Goal: Task Accomplishment & Management: Manage account settings

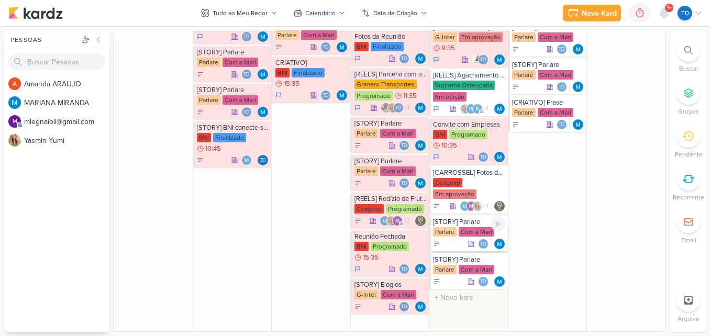
scroll to position [1100, 0]
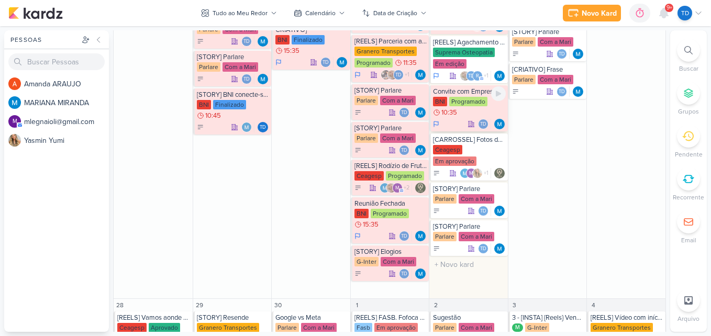
click at [475, 113] on div "BNI Programado 10:35" at bounding box center [469, 107] width 73 height 21
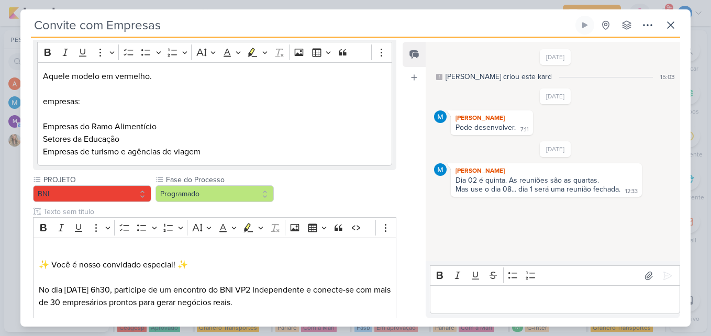
scroll to position [210, 0]
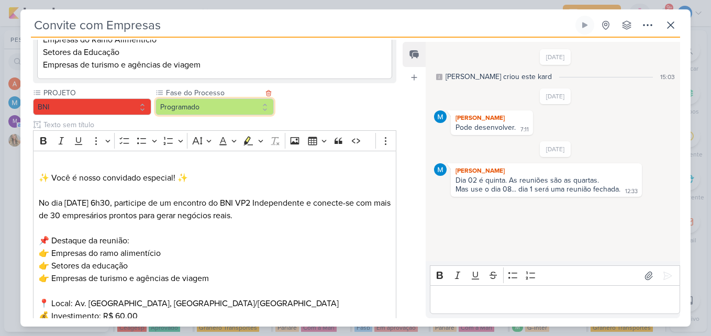
click at [235, 110] on button "Programado" at bounding box center [215, 106] width 118 height 17
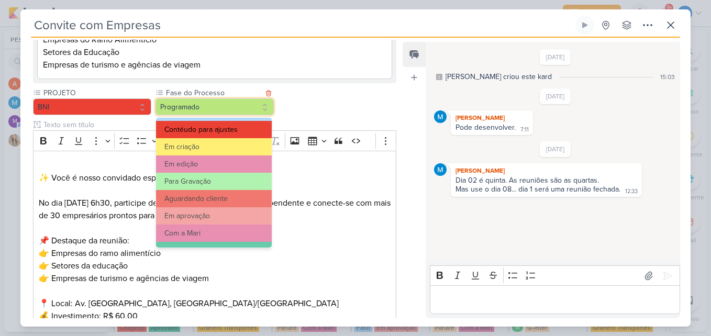
scroll to position [101, 0]
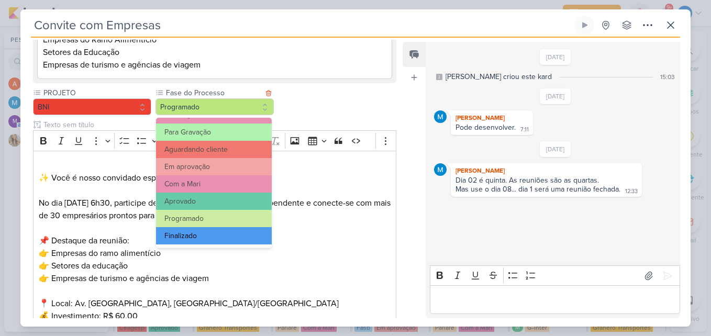
click at [224, 238] on button "Finalizado" at bounding box center [214, 235] width 116 height 17
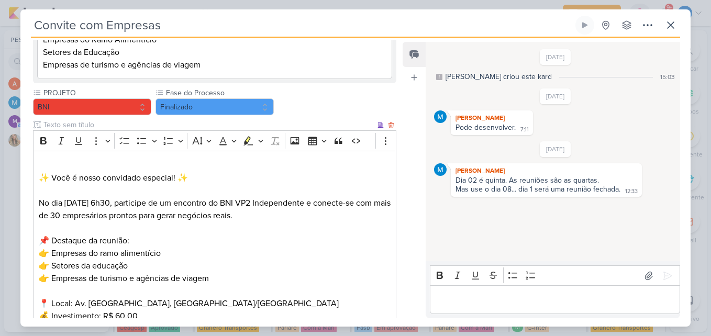
scroll to position [404, 0]
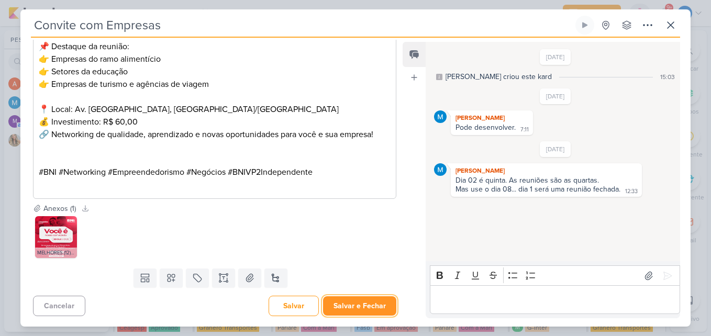
click at [358, 300] on button "Salvar e Fechar" at bounding box center [359, 306] width 73 height 19
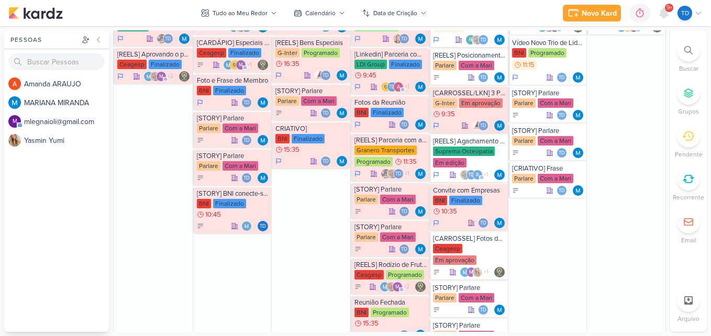
scroll to position [1100, 0]
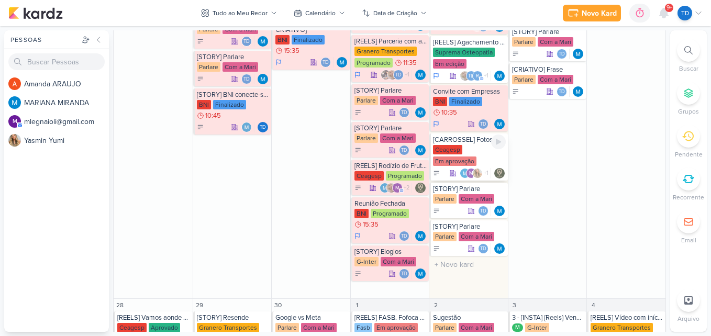
click at [473, 148] on div "Ceagesp Em aprovação" at bounding box center [469, 156] width 73 height 22
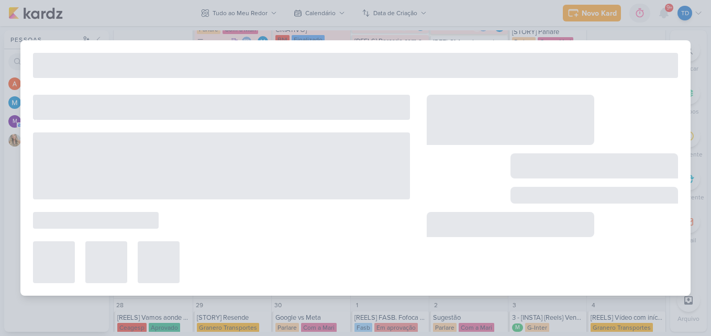
type input "[CARROSSEL] Fotos dos Clientes"
type input "[DATE] 23:59"
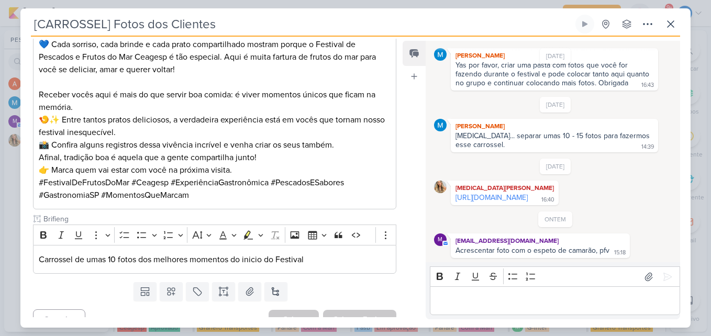
scroll to position [0, 0]
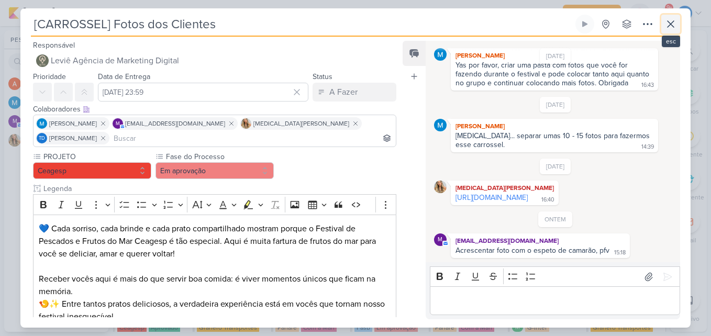
click at [673, 26] on icon at bounding box center [671, 24] width 6 height 6
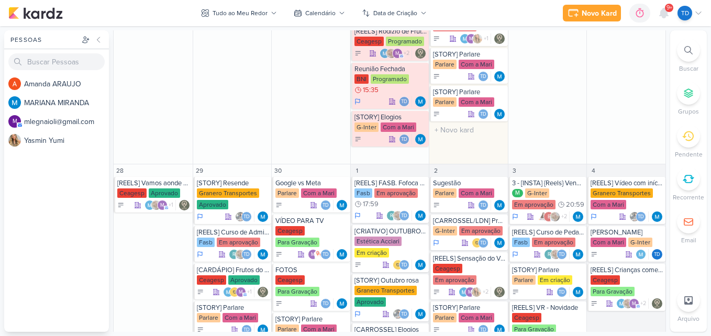
scroll to position [1356, 0]
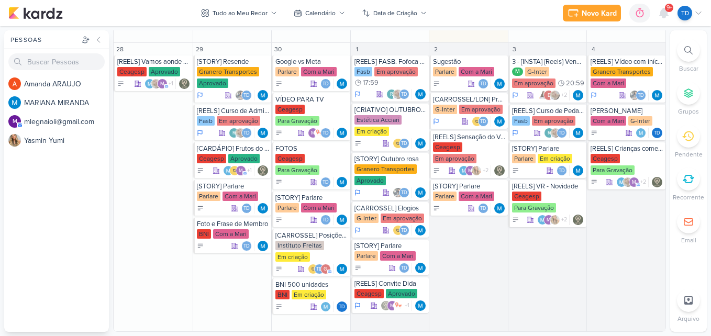
click at [673, 7] on div "9+" at bounding box center [669, 8] width 8 height 8
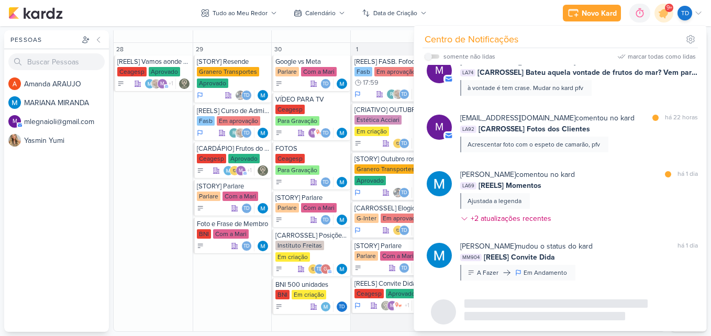
scroll to position [1135, 0]
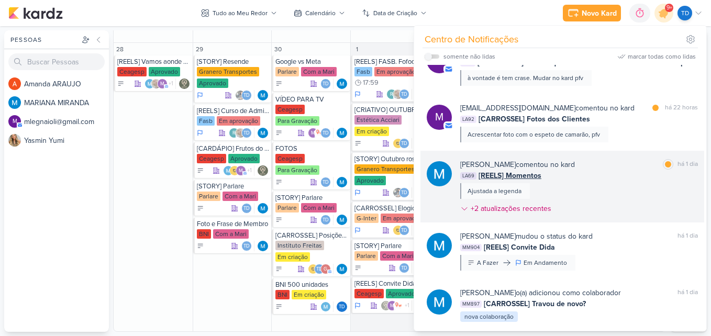
click at [606, 183] on div "[PERSON_NAME] comentou no kard marcar como lida há 1 dia LA69 [REELS] Momentos …" at bounding box center [580, 188] width 238 height 59
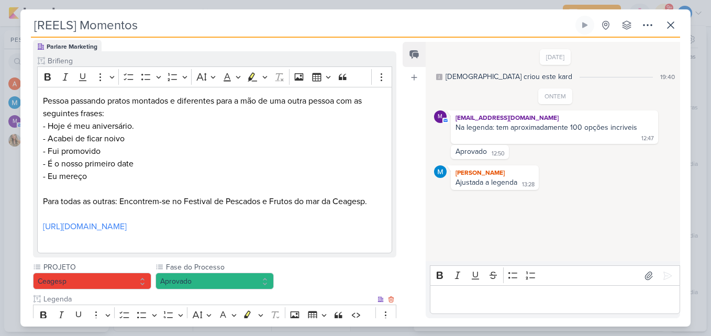
scroll to position [0, 0]
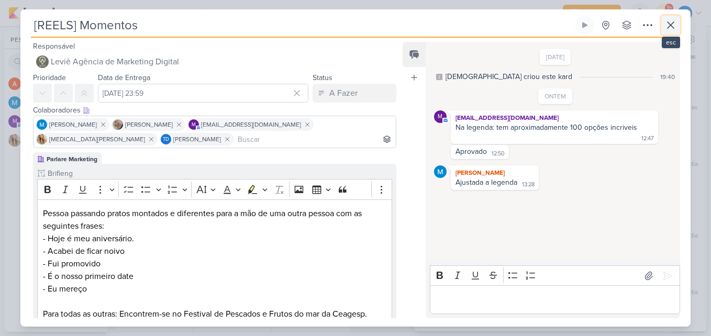
click at [674, 23] on icon at bounding box center [671, 25] width 6 height 6
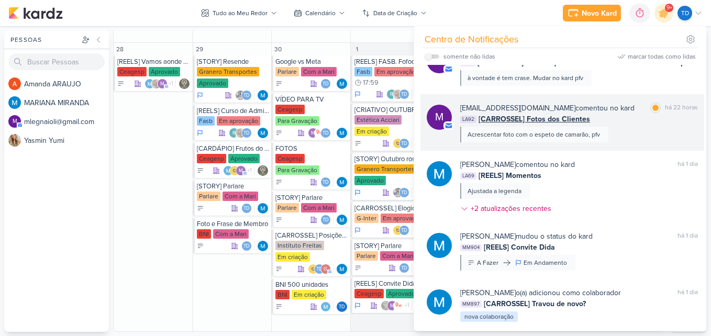
click at [616, 116] on div "[EMAIL_ADDRESS][DOMAIN_NAME] comentou no kard marcar como lida há 22 horas LA92…" at bounding box center [580, 123] width 238 height 40
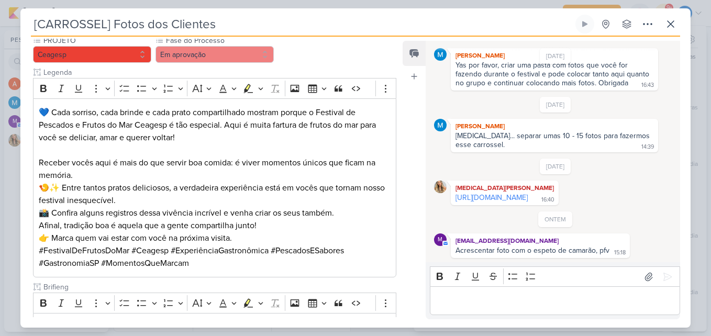
scroll to position [184, 0]
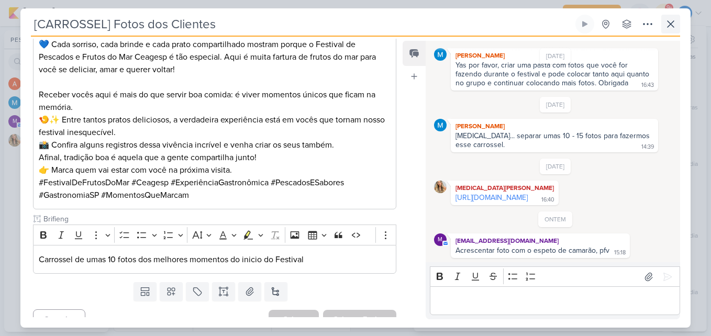
click at [667, 23] on div "[CARROSSEL] Fotos dos Clientes Criado por [DEMOGRAPHIC_DATA] nenhum grupo dispo…" at bounding box center [356, 26] width 650 height 22
click at [671, 23] on icon at bounding box center [671, 24] width 13 height 13
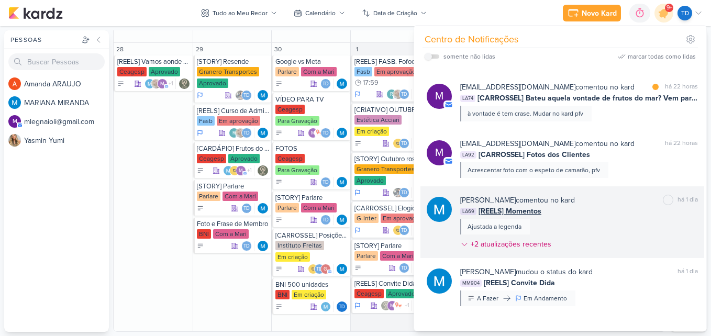
scroll to position [978, 0]
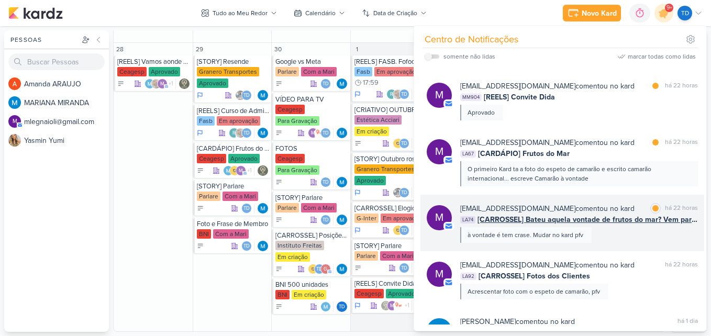
click at [615, 214] on span "[CARROSSEL] Bateu aquela vontade de frutos do mar? Vem para o Festival" at bounding box center [588, 219] width 221 height 11
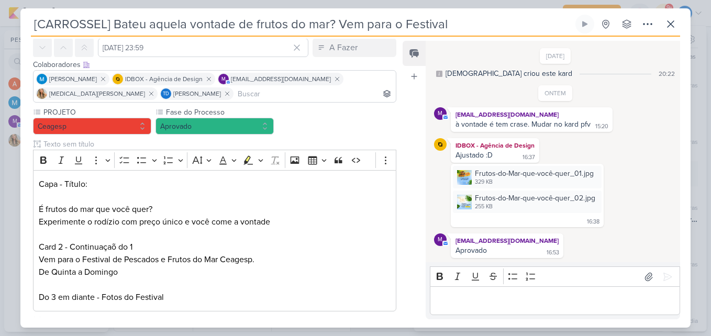
scroll to position [36, 0]
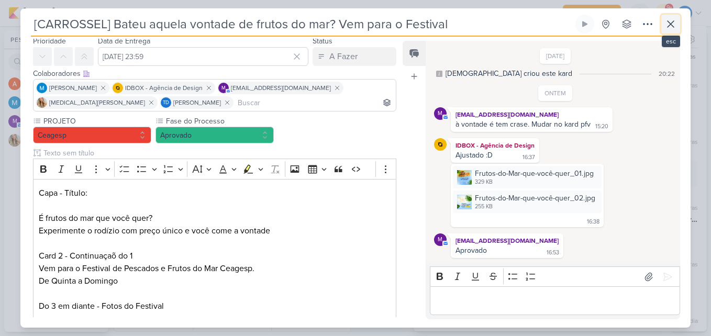
click at [680, 27] on button at bounding box center [671, 24] width 19 height 19
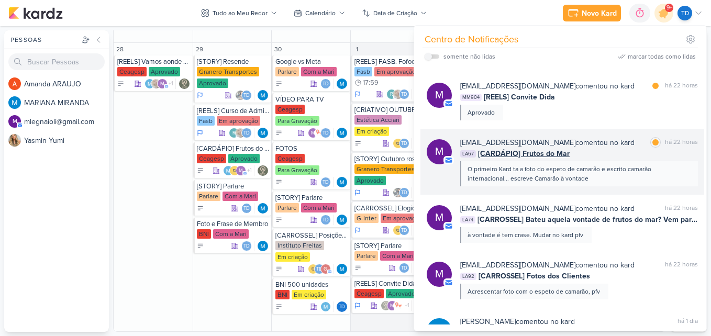
click at [608, 148] on div "LA67 [CARDÁPIO] Frutos do Mar" at bounding box center [580, 153] width 238 height 11
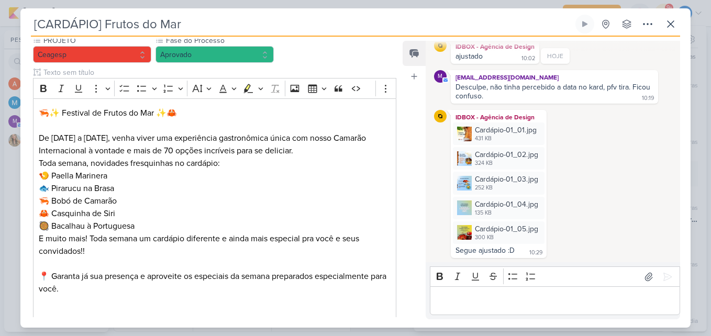
scroll to position [747, 0]
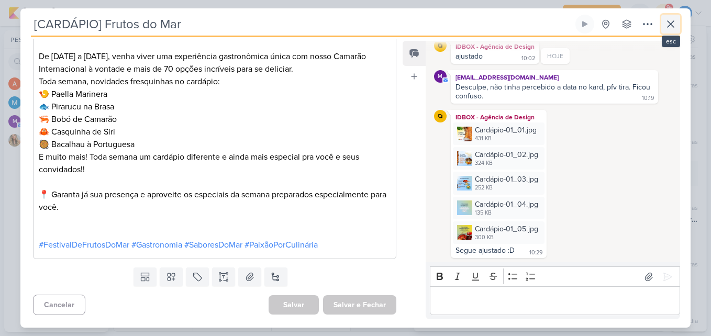
click at [672, 26] on icon at bounding box center [671, 24] width 13 height 13
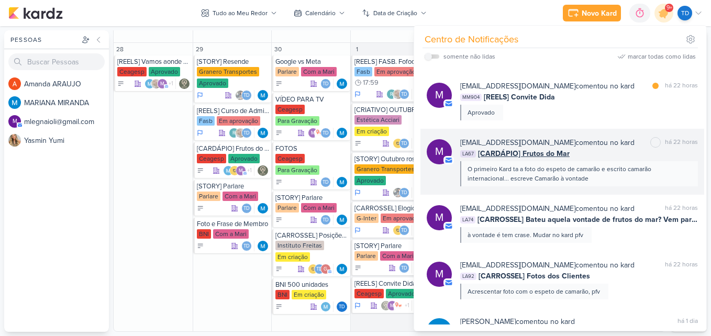
scroll to position [926, 0]
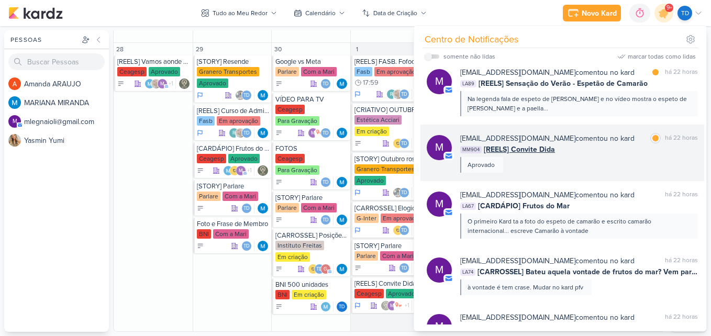
click at [598, 154] on div "[EMAIL_ADDRESS][DOMAIN_NAME] comentou no kard marcar como lida há 22 horas MM90…" at bounding box center [580, 153] width 238 height 40
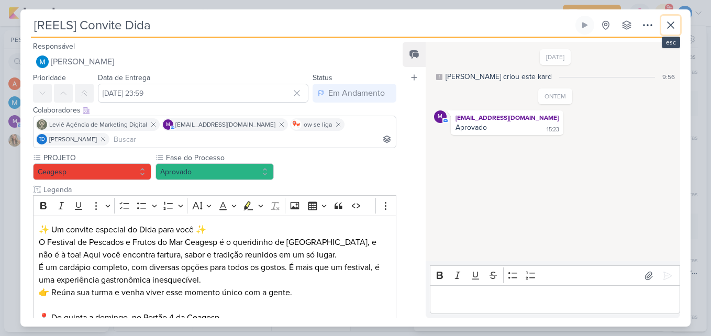
drag, startPoint x: 671, startPoint y: 24, endPoint x: 663, endPoint y: 34, distance: 13.4
click at [671, 24] on icon at bounding box center [671, 25] width 13 height 13
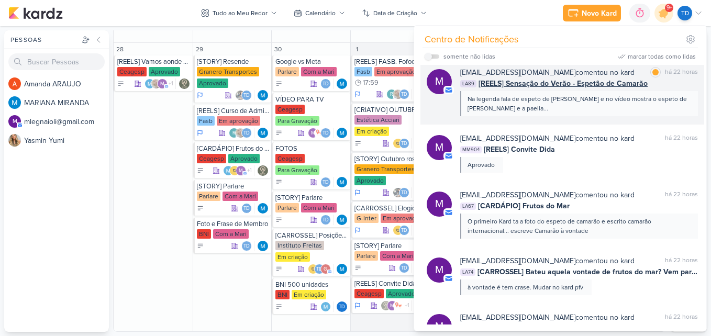
click at [661, 78] on div "LA89 [REELS] Sensação do Verão - Espetão de Camarão" at bounding box center [580, 83] width 238 height 11
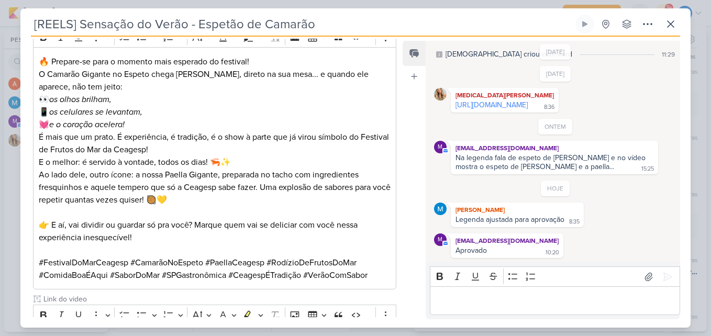
scroll to position [157, 0]
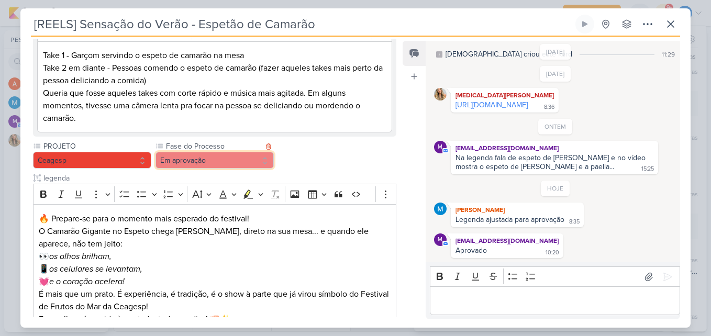
click at [264, 166] on button "Em aprovação" at bounding box center [215, 160] width 118 height 17
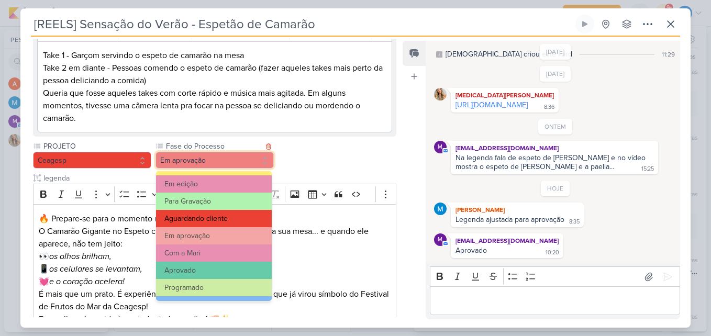
scroll to position [101, 0]
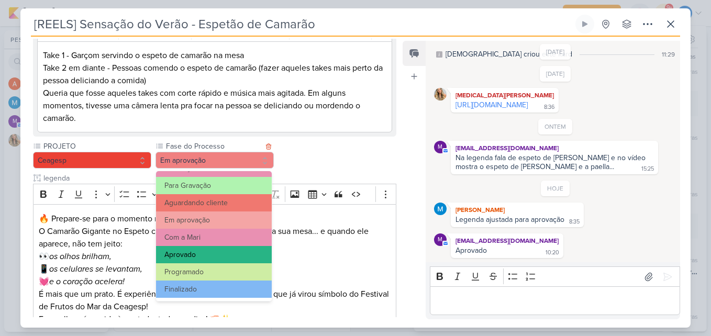
click at [228, 249] on button "Aprovado" at bounding box center [214, 254] width 116 height 17
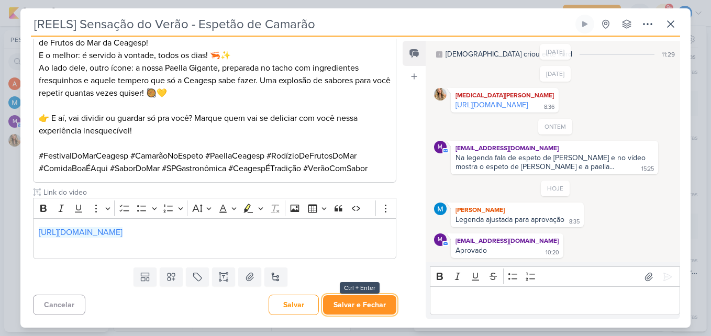
click at [356, 313] on button "Salvar e Fechar" at bounding box center [359, 304] width 73 height 19
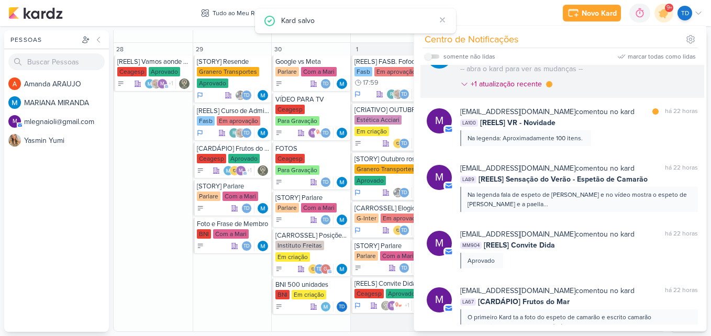
scroll to position [769, 0]
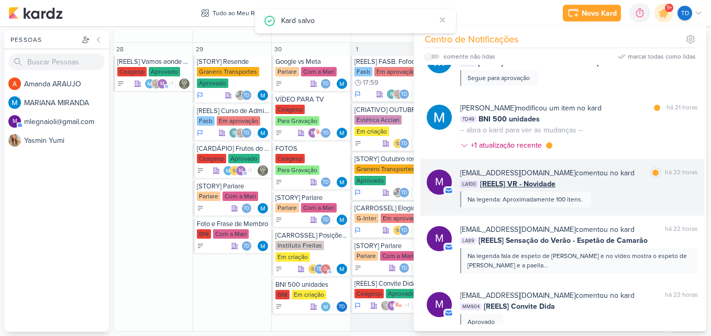
click at [610, 189] on div "[EMAIL_ADDRESS][DOMAIN_NAME] comentou no kard marcar como lida há 22 horas LA10…" at bounding box center [580, 188] width 238 height 40
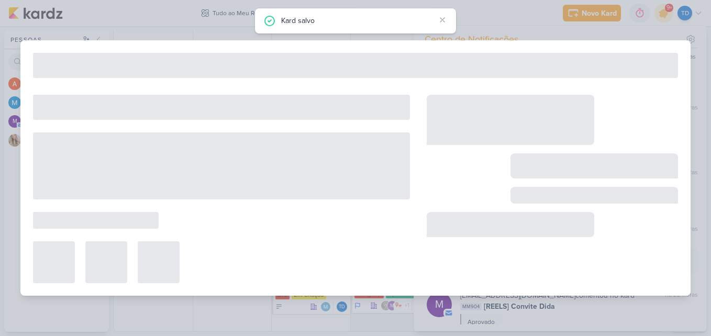
type input "[REELS] VR - Novidade"
type input "[DATE] 23:59"
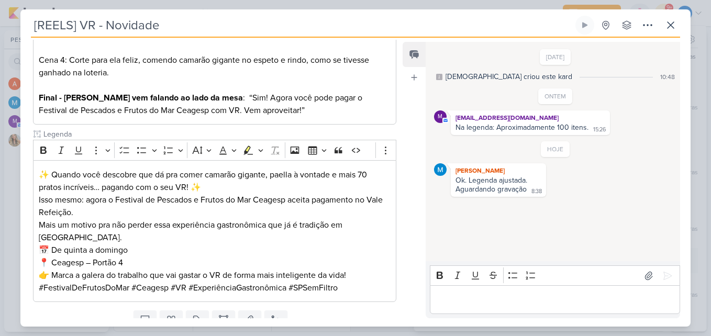
scroll to position [312, 0]
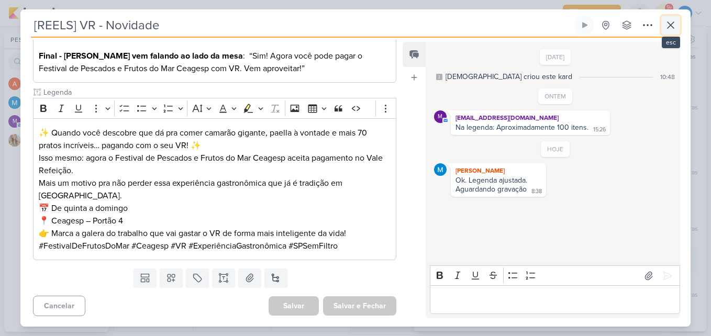
click at [669, 24] on icon at bounding box center [671, 25] width 6 height 6
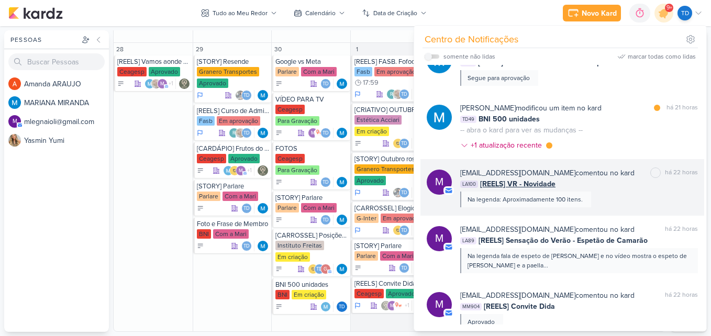
scroll to position [716, 0]
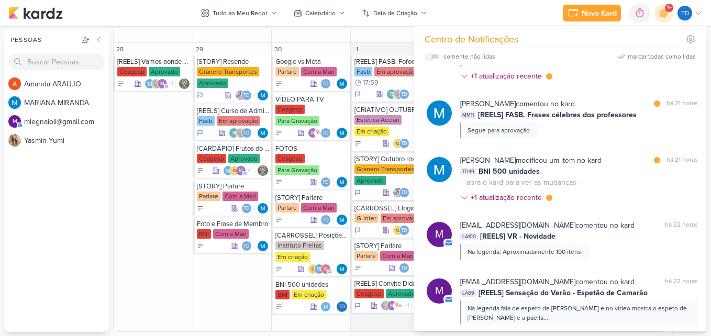
click at [618, 190] on div "[PERSON_NAME] modificou um item no kard marcar como lida há 21 horas TD49 BNI 5…" at bounding box center [580, 181] width 238 height 52
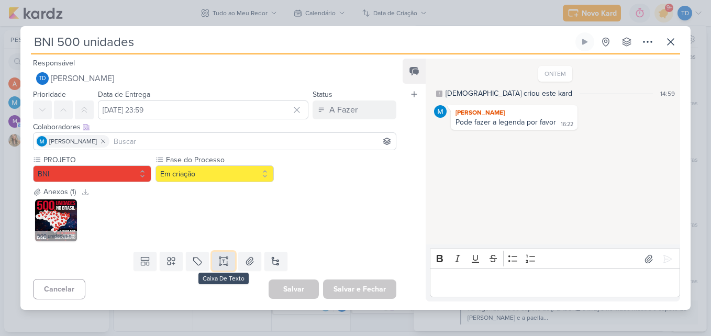
click at [215, 261] on button at bounding box center [223, 261] width 23 height 19
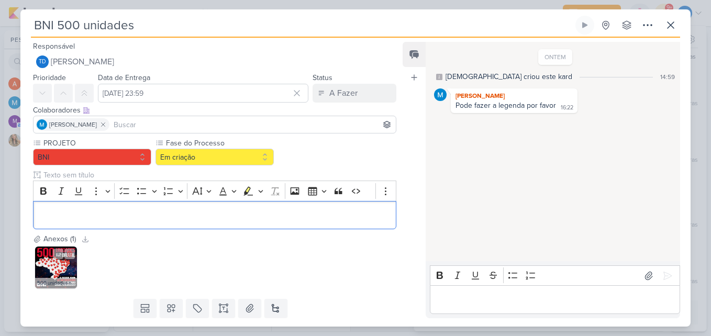
click at [61, 266] on img at bounding box center [56, 268] width 42 height 42
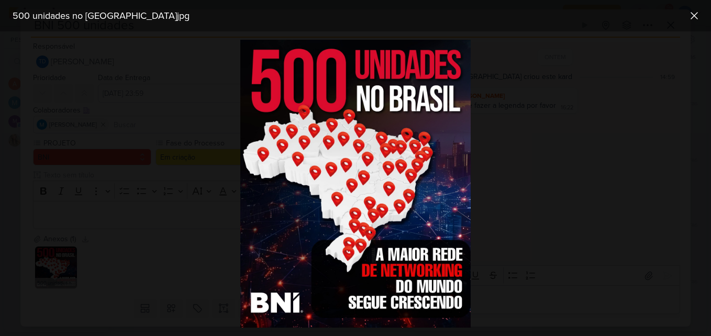
click at [207, 277] on div at bounding box center [355, 183] width 711 height 305
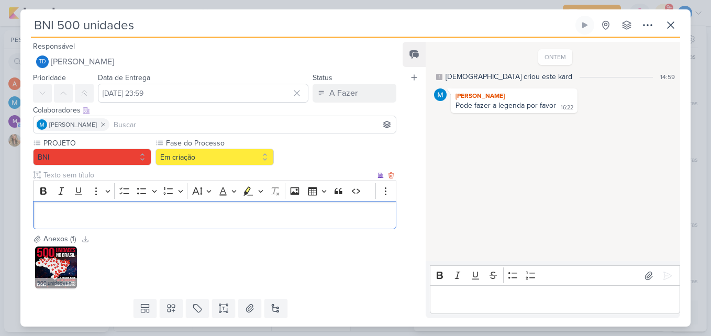
click at [184, 223] on div "Editor editing area: main" at bounding box center [215, 215] width 364 height 29
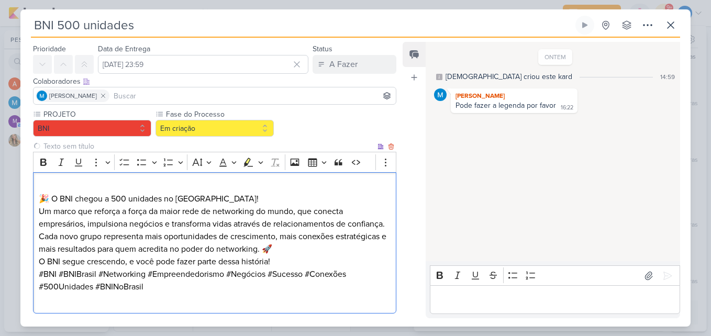
click at [37, 194] on div "🎉 O BNI chegou a 500 unidades no [GEOGRAPHIC_DATA]! Um marco que reforça a forç…" at bounding box center [215, 243] width 364 height 142
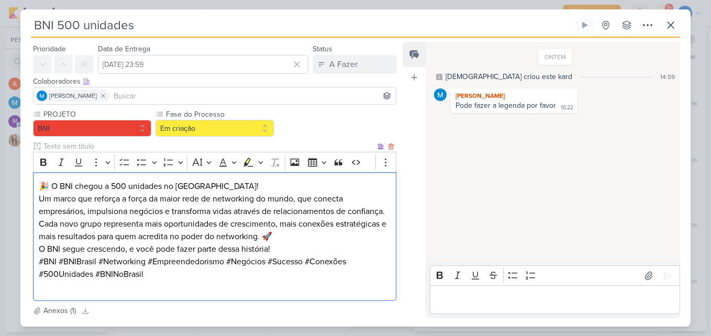
click at [226, 192] on p "🎉 O BNI chegou a 500 unidades no [GEOGRAPHIC_DATA]! Um marco que reforça a forç…" at bounding box center [215, 199] width 352 height 38
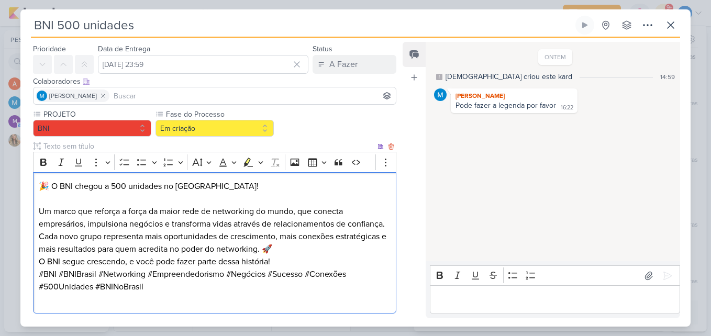
click at [111, 231] on p "⁠⁠⁠⁠⁠⁠⁠ Um marco que reforça a força da maior rede de networking do mundo, que …" at bounding box center [215, 212] width 352 height 38
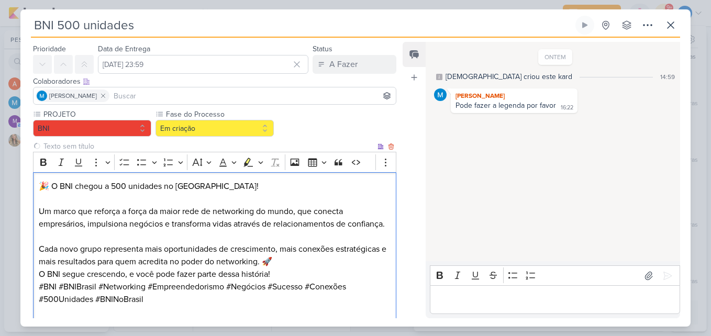
scroll to position [134, 0]
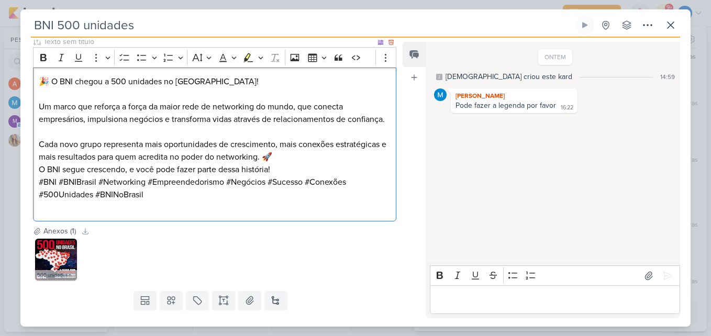
click at [290, 163] on p "Cada novo grupo representa mais oportunidades de crescimento, mais conexões est…" at bounding box center [215, 150] width 352 height 25
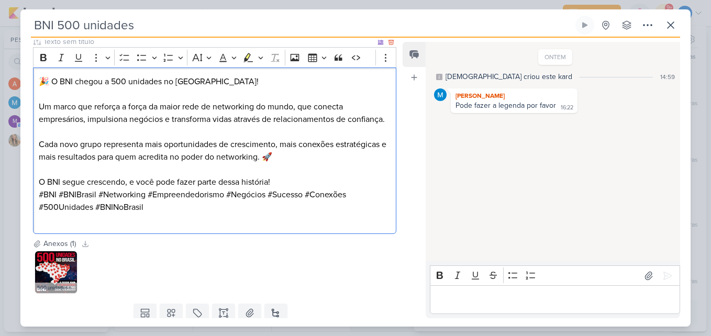
click at [292, 189] on p "O BNI segue crescendo, e você pode fazer parte dessa história!" at bounding box center [215, 182] width 352 height 13
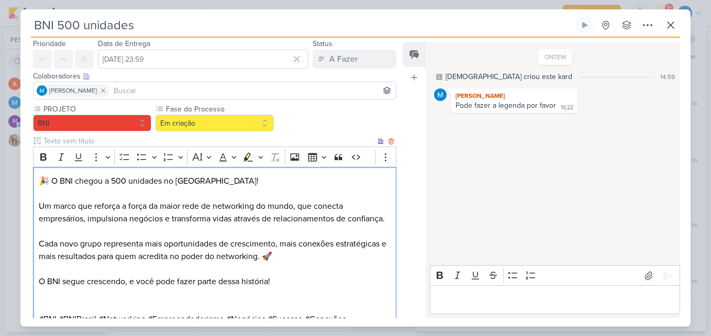
scroll to position [52, 0]
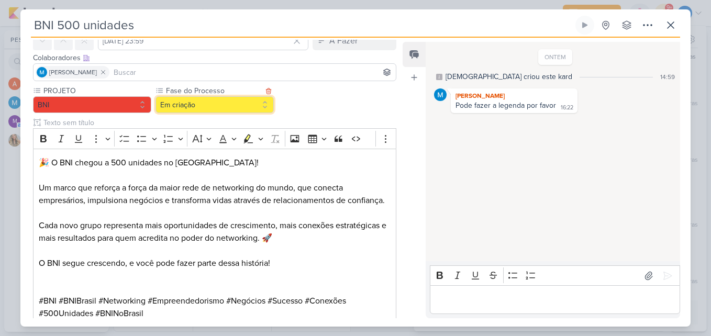
click at [198, 110] on button "Em criação" at bounding box center [215, 104] width 118 height 17
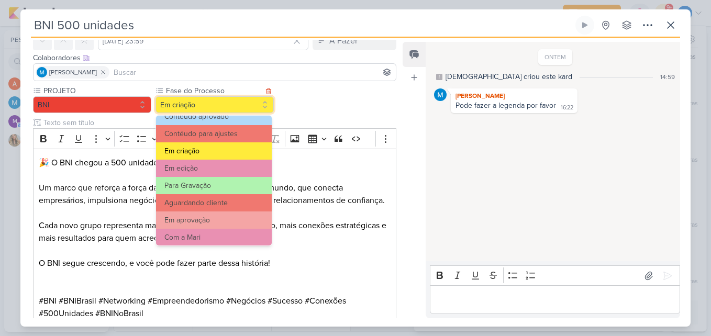
scroll to position [101, 0]
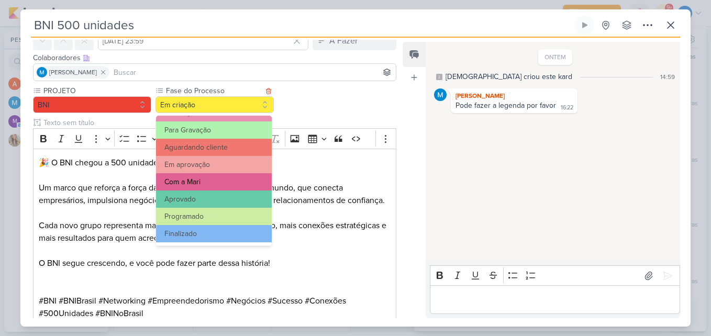
click at [219, 176] on button "Com a Mari" at bounding box center [214, 181] width 116 height 17
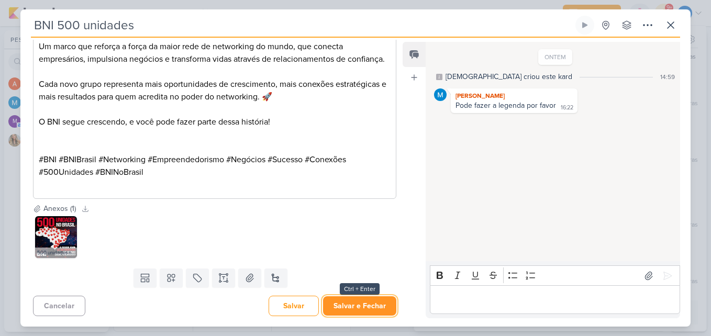
click at [349, 301] on button "Salvar e Fechar" at bounding box center [359, 306] width 73 height 19
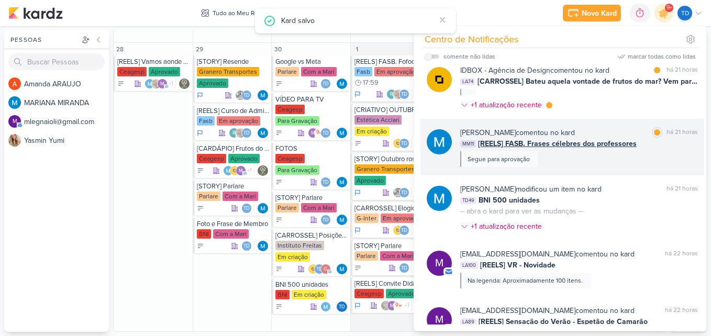
scroll to position [664, 0]
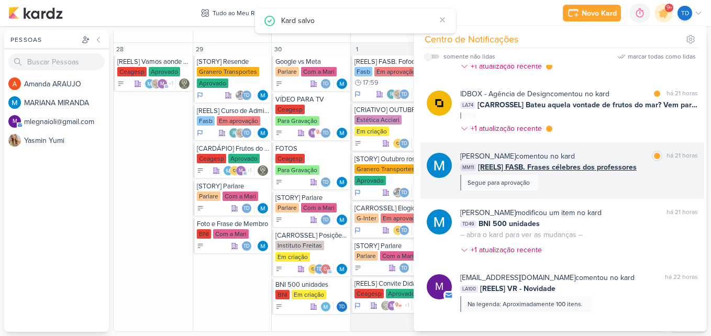
click at [601, 162] on span "[REELS] FASB. Frases célebres dos professores" at bounding box center [557, 167] width 159 height 11
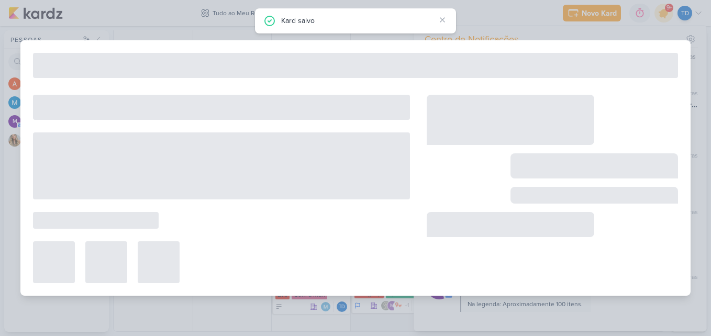
type input "[REELS] FASB. Frases célebres dos professores"
type input "[DATE] 17:59"
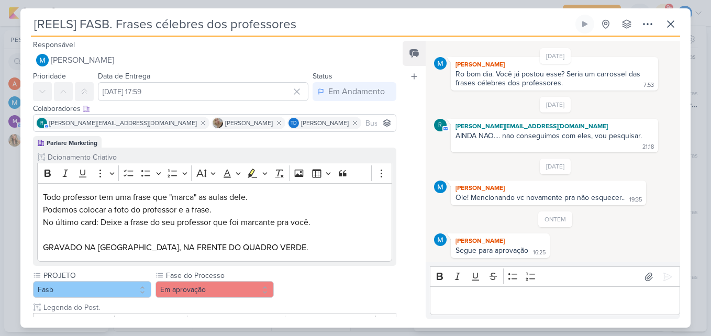
scroll to position [0, 0]
click at [667, 26] on icon at bounding box center [671, 24] width 13 height 13
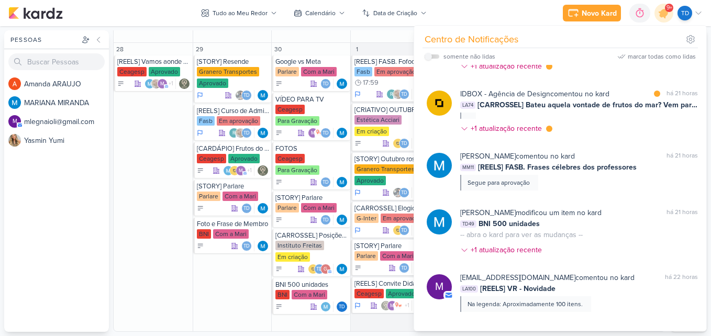
click at [601, 112] on div "IDBOX - Agência de Design comentou no kard marcar como lida há 21 horas LA74 [C…" at bounding box center [580, 114] width 238 height 50
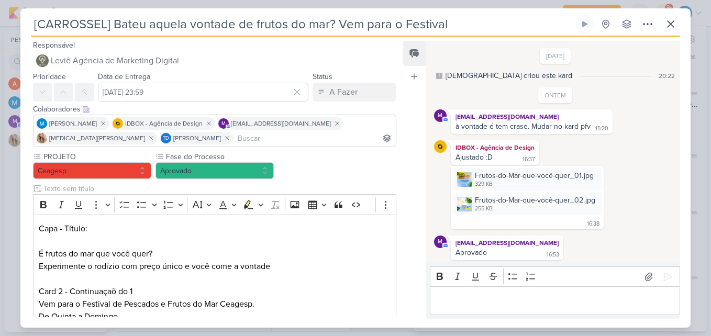
scroll to position [2, 0]
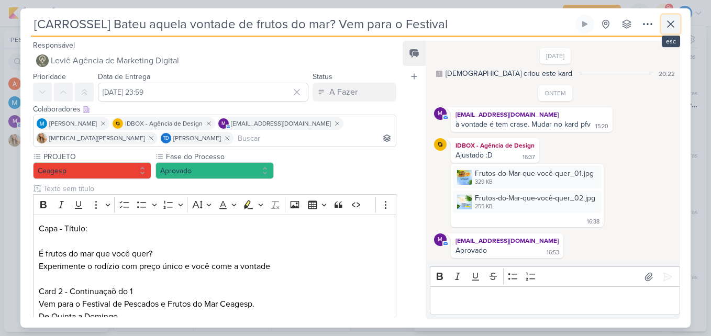
click at [674, 24] on icon at bounding box center [671, 24] width 13 height 13
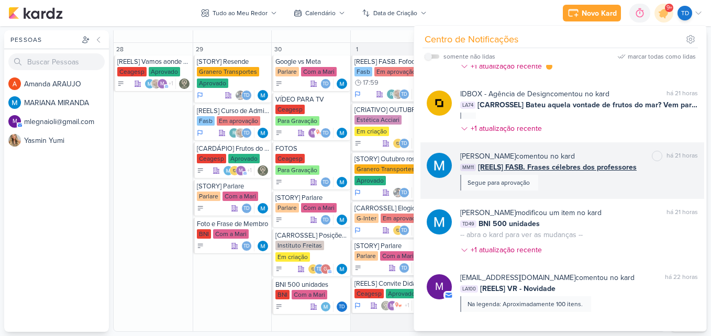
scroll to position [559, 0]
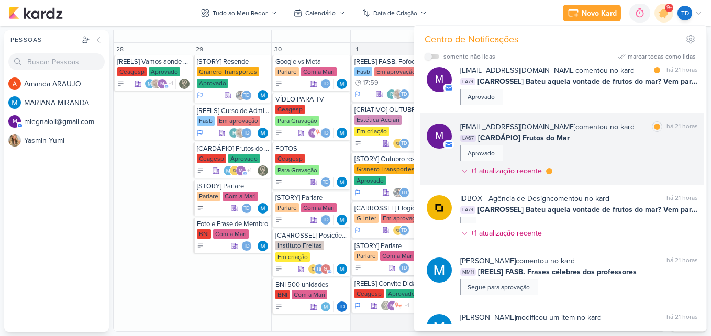
click at [610, 157] on div "[EMAIL_ADDRESS][DOMAIN_NAME] comentou no kard marcar como lida há 21 horas LA67…" at bounding box center [580, 151] width 238 height 59
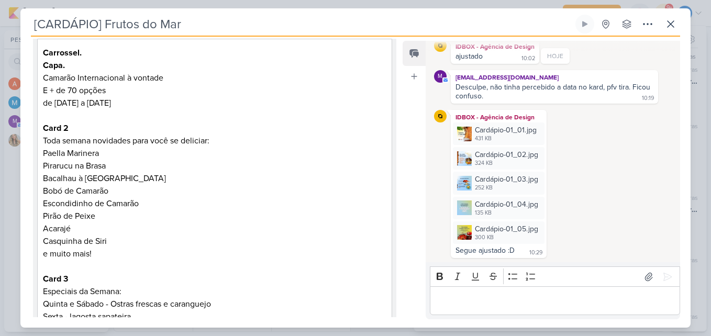
scroll to position [14, 0]
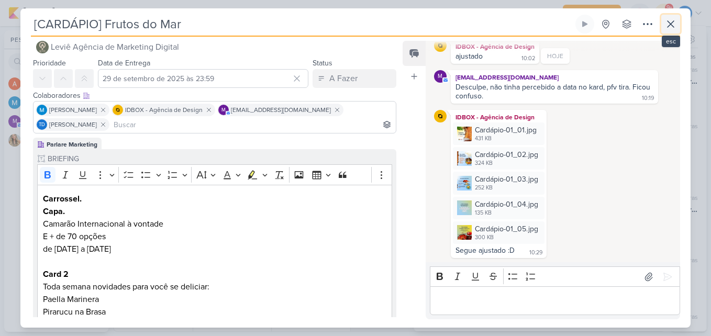
click at [679, 22] on button at bounding box center [671, 24] width 19 height 19
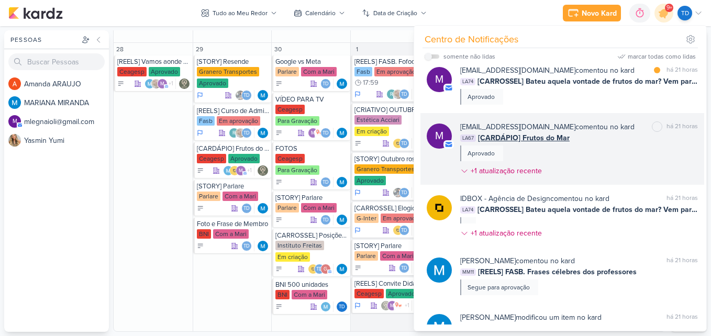
scroll to position [402, 0]
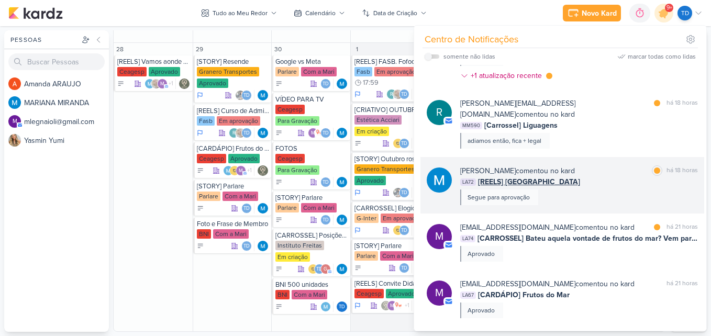
click at [590, 186] on div "[PERSON_NAME] comentou no kard marcar como lida há 18 horas LA72 [REELS] [GEOGR…" at bounding box center [580, 186] width 238 height 40
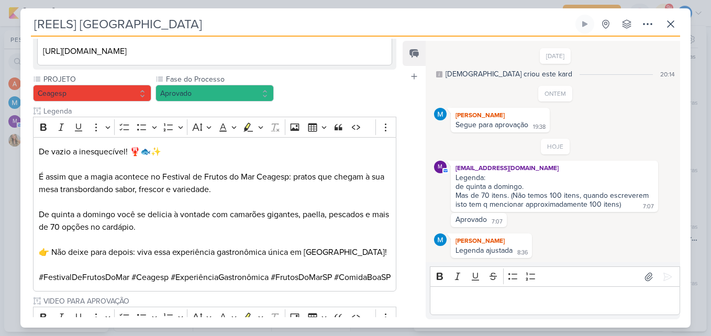
scroll to position [109, 0]
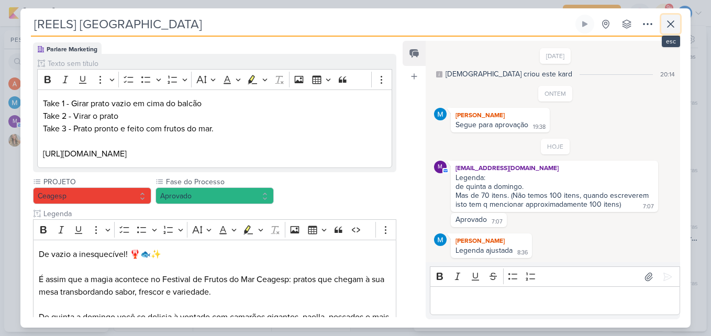
click at [666, 16] on button at bounding box center [671, 24] width 19 height 19
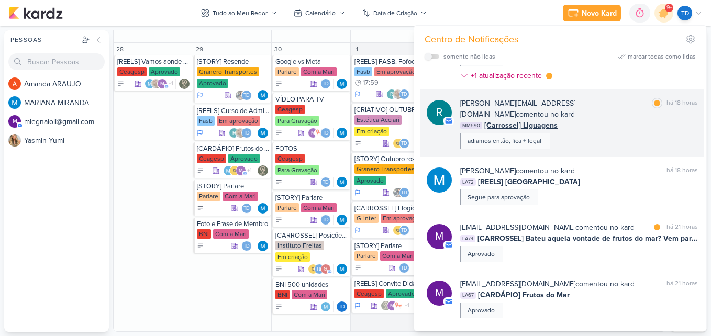
click at [632, 121] on div "[PERSON_NAME][EMAIL_ADDRESS][DOMAIN_NAME] comentou no kard marcar como lida há …" at bounding box center [580, 123] width 238 height 51
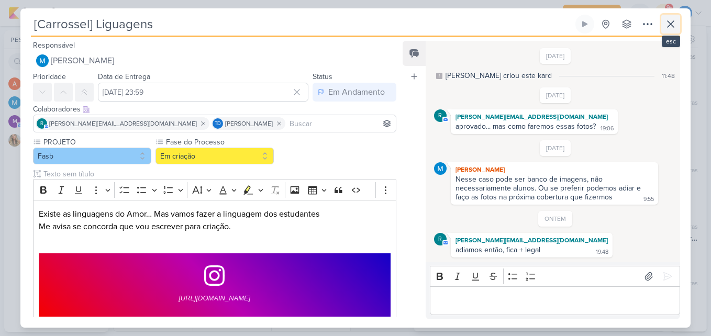
click at [672, 24] on icon at bounding box center [671, 24] width 6 height 6
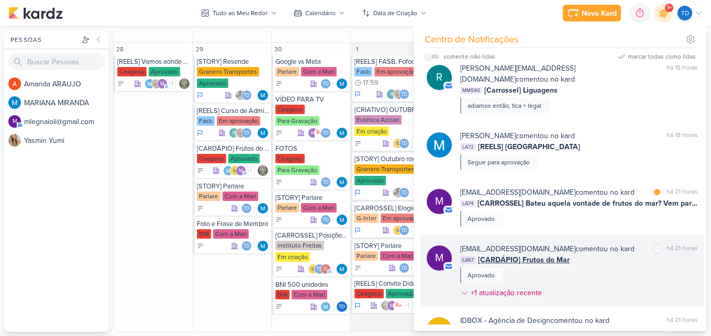
scroll to position [454, 0]
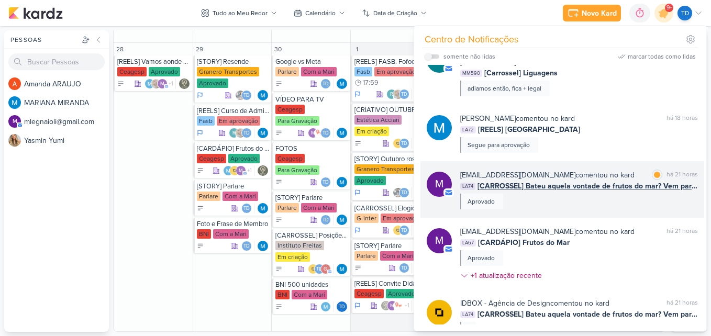
click at [621, 161] on div "m [EMAIL_ADDRESS][DOMAIN_NAME] comentou no kard marcar como lida há 21 horas LA…" at bounding box center [563, 189] width 284 height 57
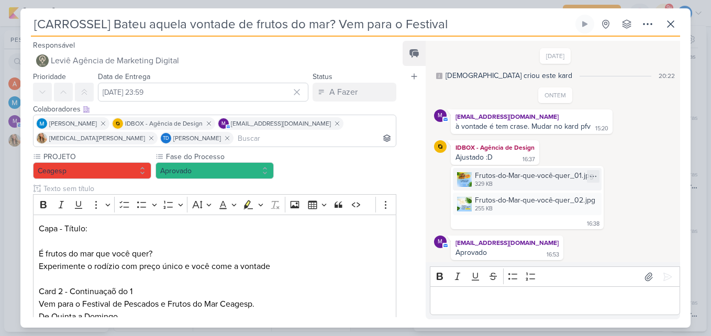
scroll to position [2, 0]
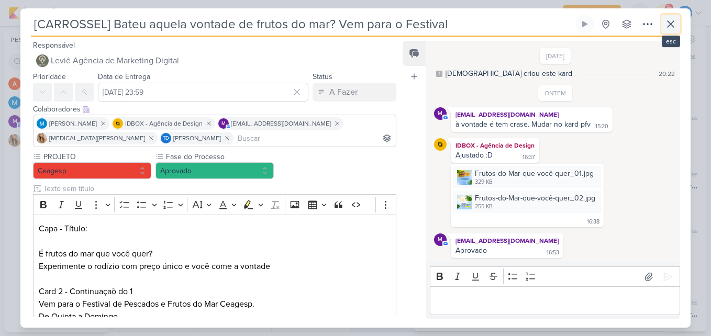
click at [672, 18] on icon at bounding box center [671, 24] width 13 height 13
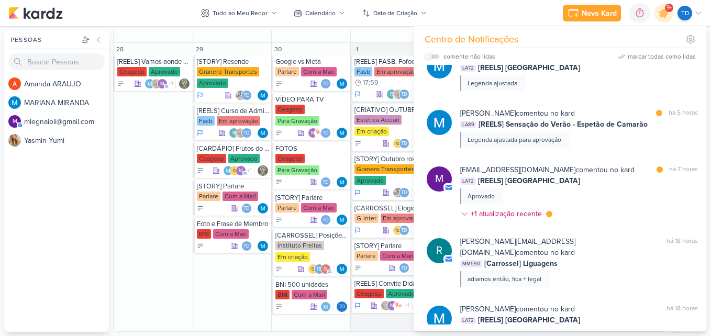
scroll to position [245, 0]
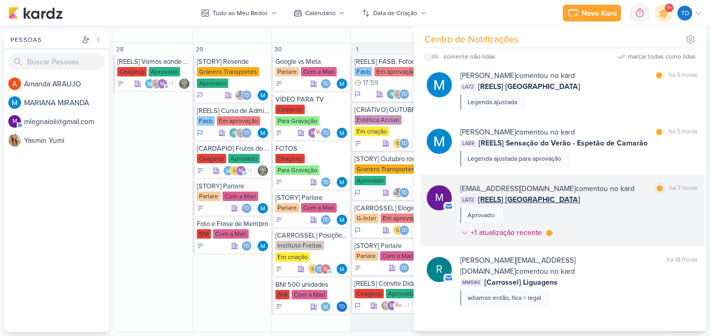
click at [618, 201] on div "LA72 [REELS] [GEOGRAPHIC_DATA]" at bounding box center [580, 199] width 238 height 11
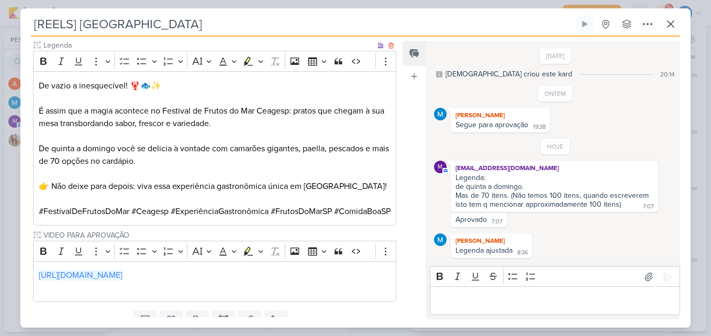
scroll to position [314, 0]
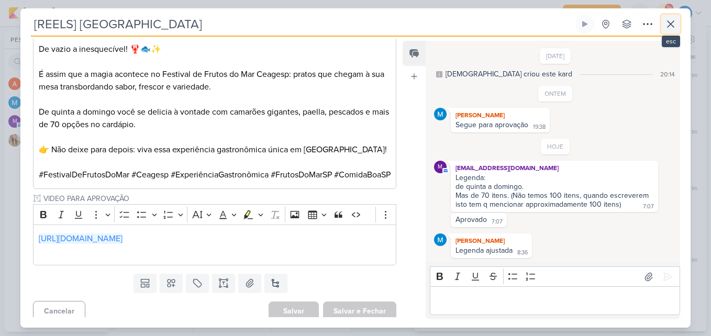
click at [664, 19] on button at bounding box center [671, 24] width 19 height 19
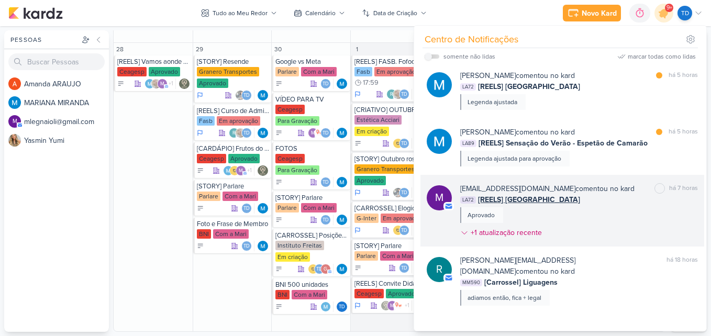
scroll to position [192, 0]
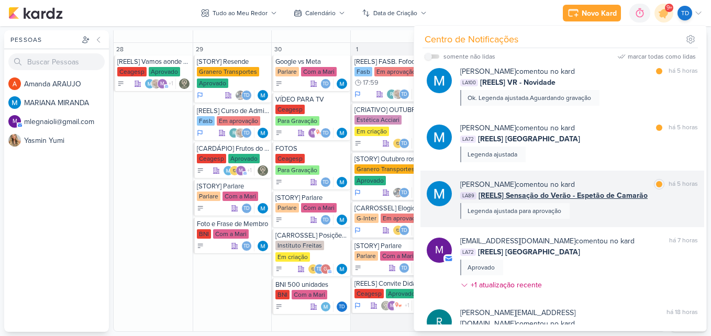
click at [617, 179] on div "[PERSON_NAME] comentou no kard marcar como lida há 5 horas LA89 [REELS] Sensaçã…" at bounding box center [563, 199] width 284 height 57
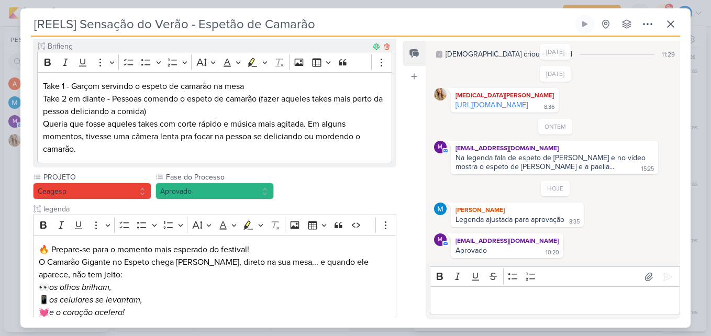
scroll to position [157, 0]
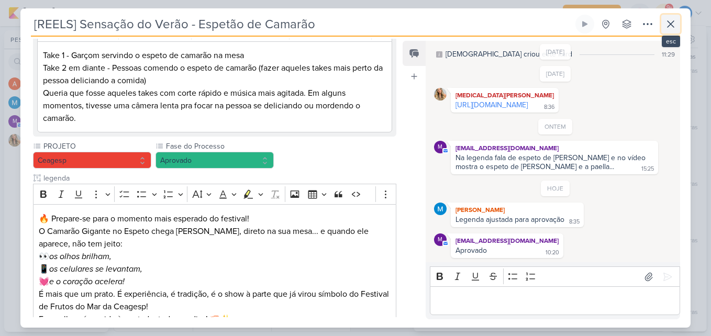
click at [676, 23] on icon at bounding box center [671, 24] width 13 height 13
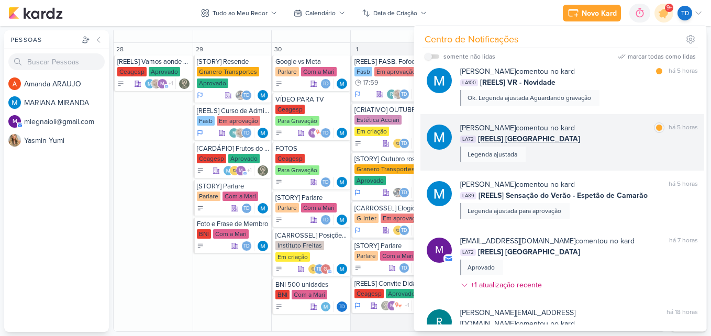
click at [594, 148] on div "[PERSON_NAME] comentou no kard marcar como lida há 5 horas LA72 [REELS] [GEOGRA…" at bounding box center [580, 143] width 238 height 40
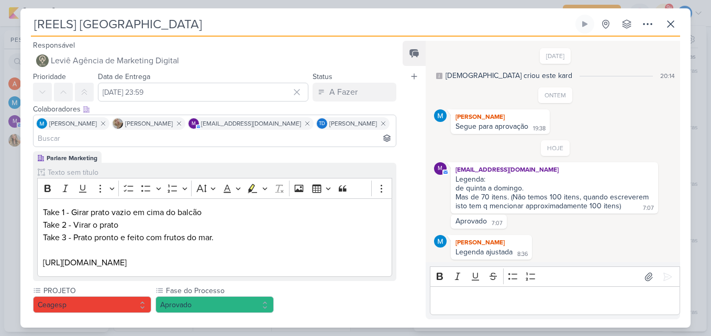
scroll to position [2, 0]
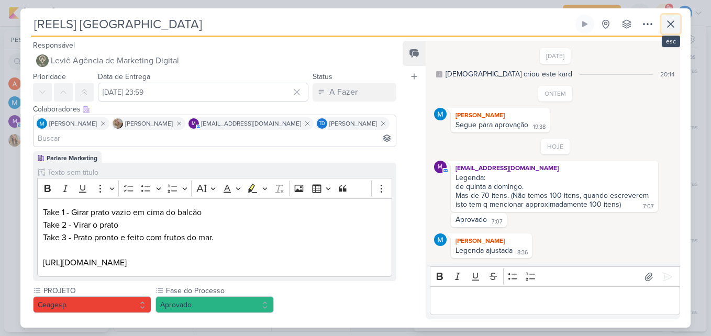
click at [671, 29] on icon at bounding box center [671, 24] width 13 height 13
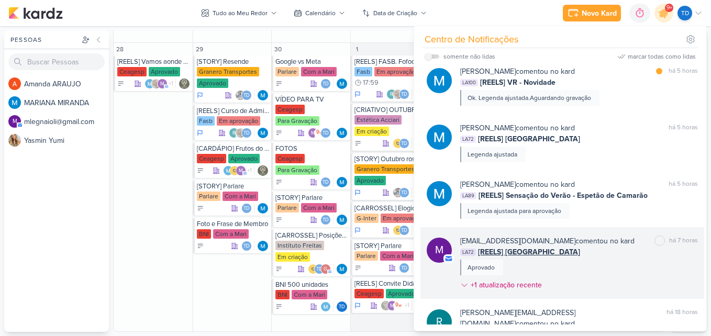
scroll to position [87, 0]
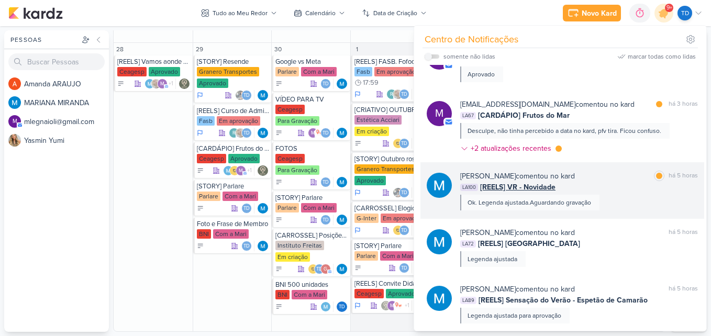
click at [594, 182] on div "LA100 [REELS] VR - Novidade" at bounding box center [580, 187] width 238 height 11
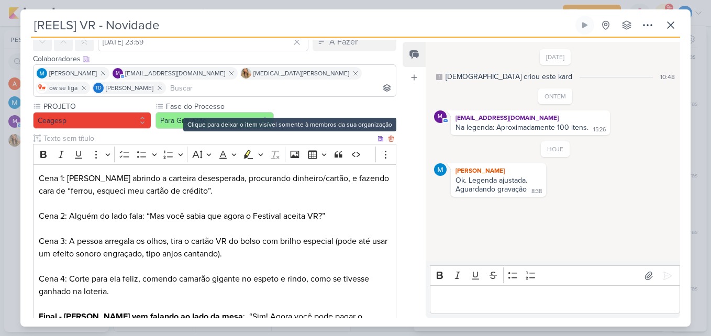
scroll to position [52, 0]
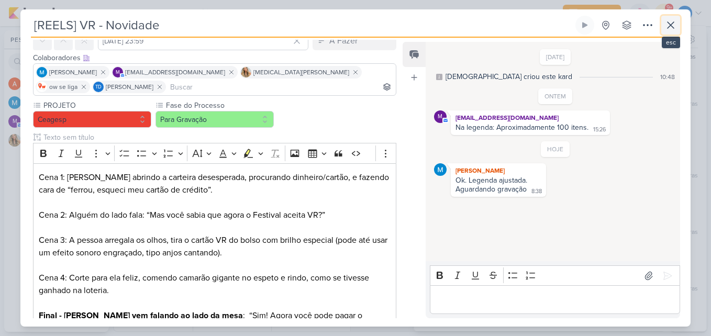
click at [672, 23] on icon at bounding box center [671, 25] width 13 height 13
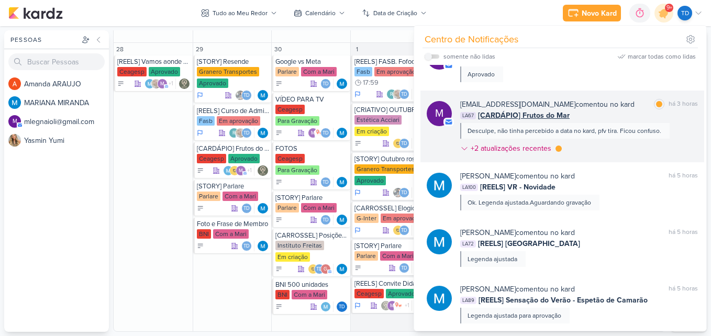
click at [607, 116] on div "LA67 [CARDÁPIO] Frutos do Mar" at bounding box center [580, 115] width 238 height 11
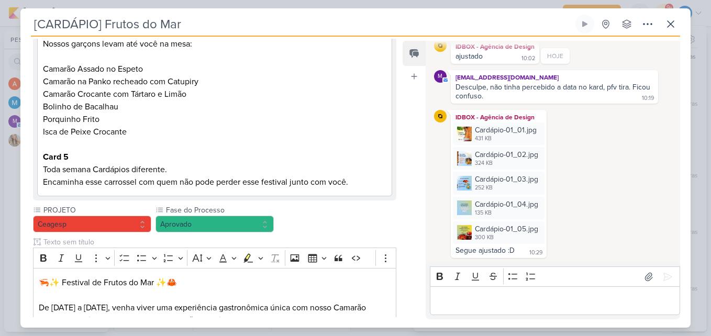
scroll to position [524, 0]
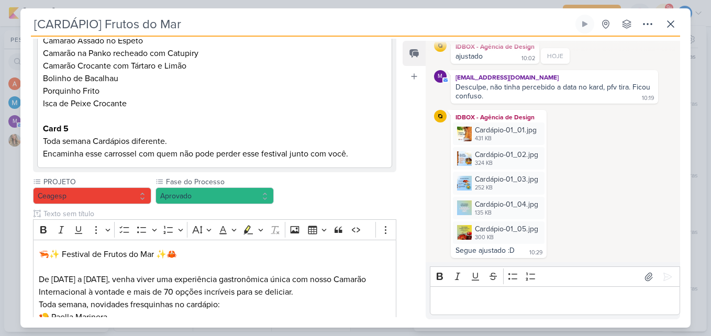
click at [659, 27] on div "[CARDÁPIO] Frutos do Mar Criado por [DEMOGRAPHIC_DATA] nenhum grupo disponível" at bounding box center [356, 26] width 650 height 22
click at [678, 14] on div "[CARDÁPIO] Frutos do Mar Criado por [DEMOGRAPHIC_DATA]" at bounding box center [355, 168] width 671 height 320
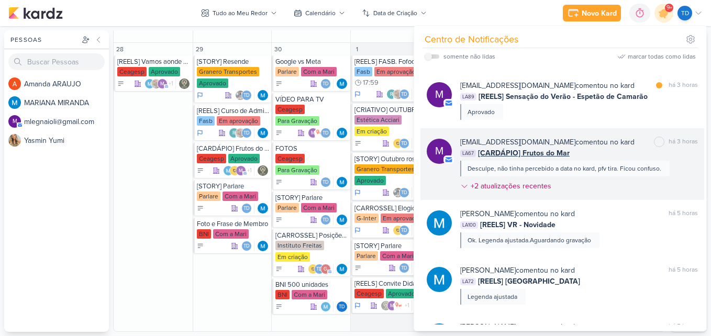
scroll to position [0, 0]
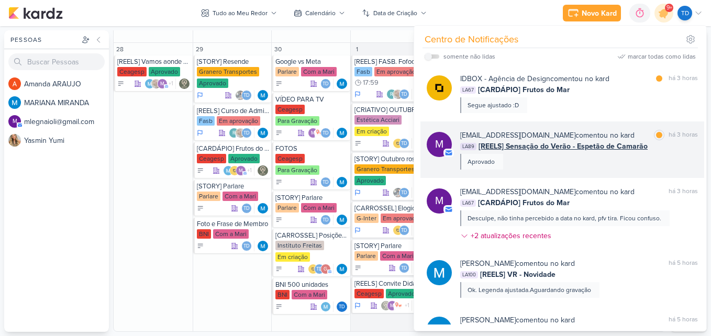
click at [611, 166] on div "[EMAIL_ADDRESS][DOMAIN_NAME] comentou no kard marcar como lida há 3 horas LA89 …" at bounding box center [580, 150] width 238 height 40
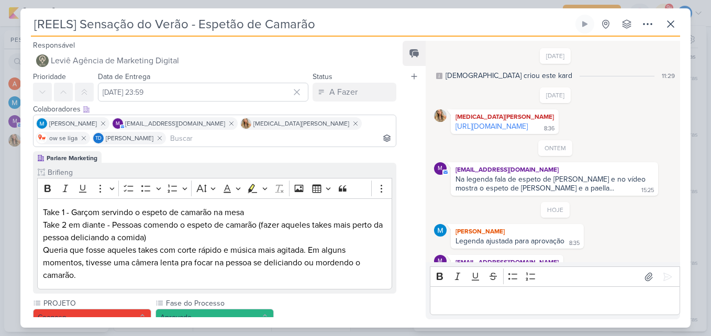
scroll to position [30, 0]
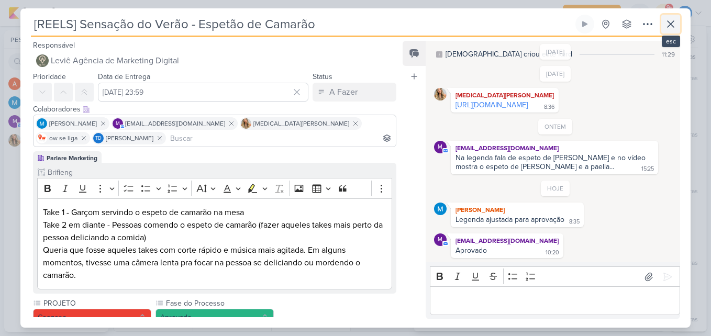
click at [668, 26] on icon at bounding box center [671, 24] width 13 height 13
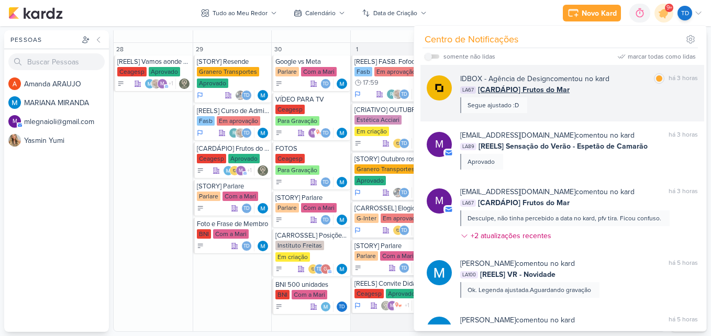
click at [599, 102] on div "IDBOX - Agência de Design comentou no kard marcar como lida há 3 horas LA67 [CA…" at bounding box center [580, 93] width 238 height 40
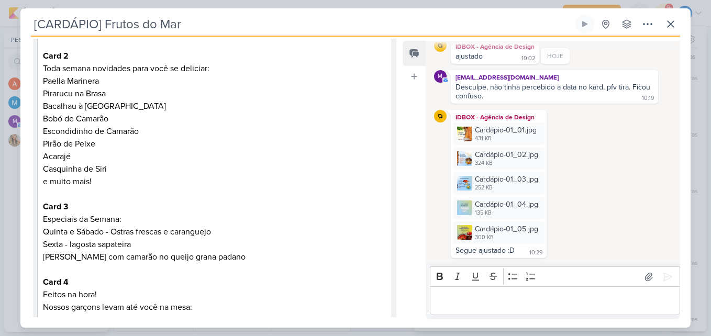
scroll to position [0, 0]
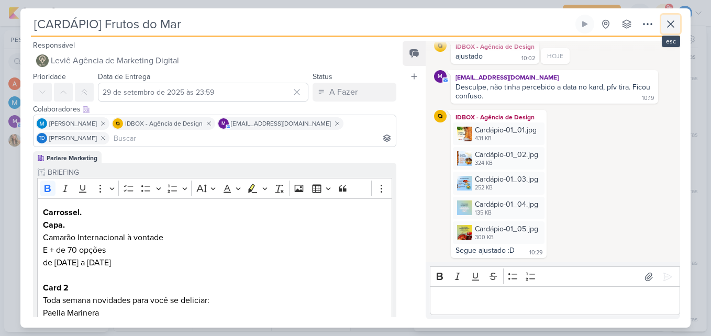
click at [676, 21] on icon at bounding box center [671, 24] width 13 height 13
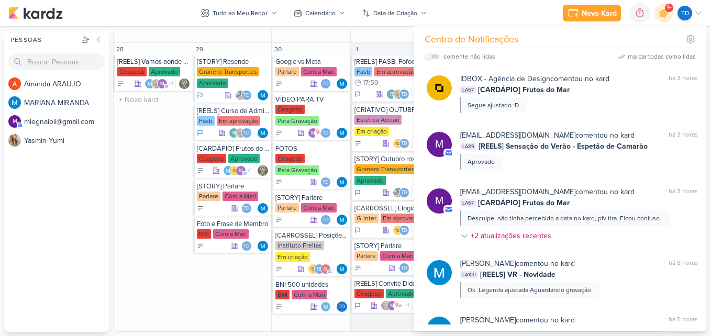
click at [150, 228] on div "28 [REELS] Vamos aonde o vento nos levar [GEOGRAPHIC_DATA] Aprovado" at bounding box center [153, 187] width 79 height 289
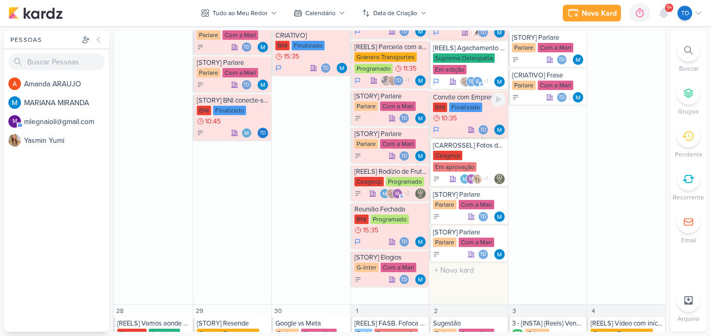
scroll to position [1356, 0]
